Goal: Use online tool/utility: Utilize a website feature to perform a specific function

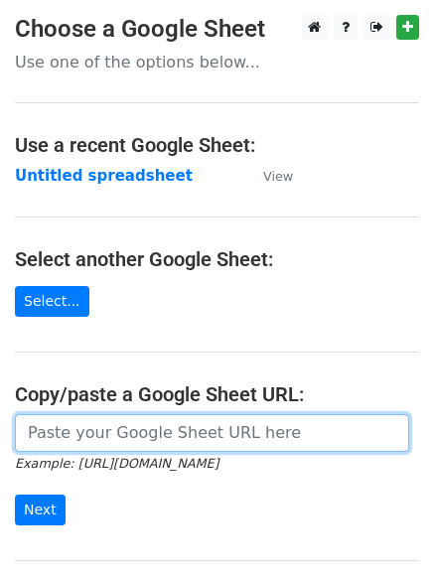
click at [72, 426] on input "url" at bounding box center [212, 433] width 394 height 38
paste input "https://docs.google.com/spreadsheets/d/1_N1-diHWJoRK3-JrOT_-tQWowS-0LsSErwCQpYP…"
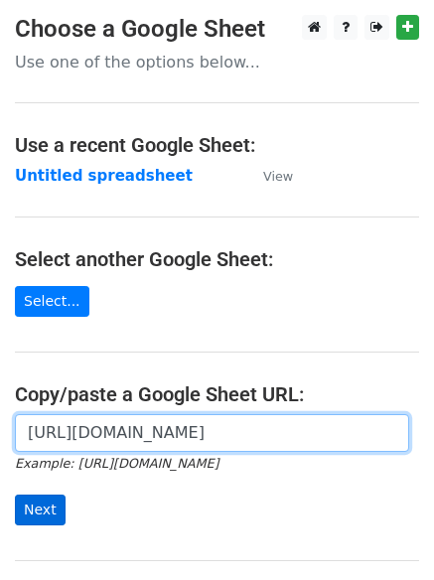
type input "https://docs.google.com/spreadsheets/d/1_N1-diHWJoRK3-JrOT_-tQWowS-0LsSErwCQpYP…"
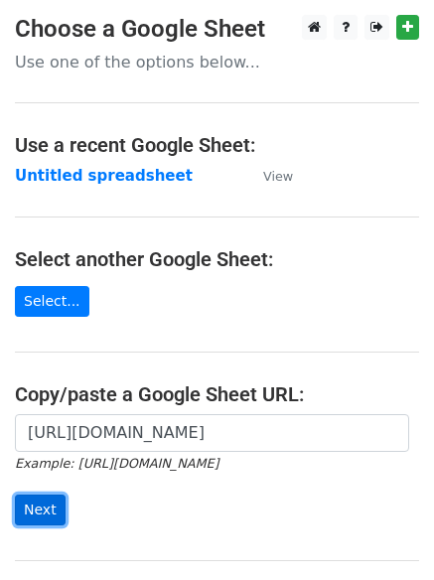
click at [48, 499] on input "Next" at bounding box center [40, 510] width 51 height 31
